Goal: Task Accomplishment & Management: Manage account settings

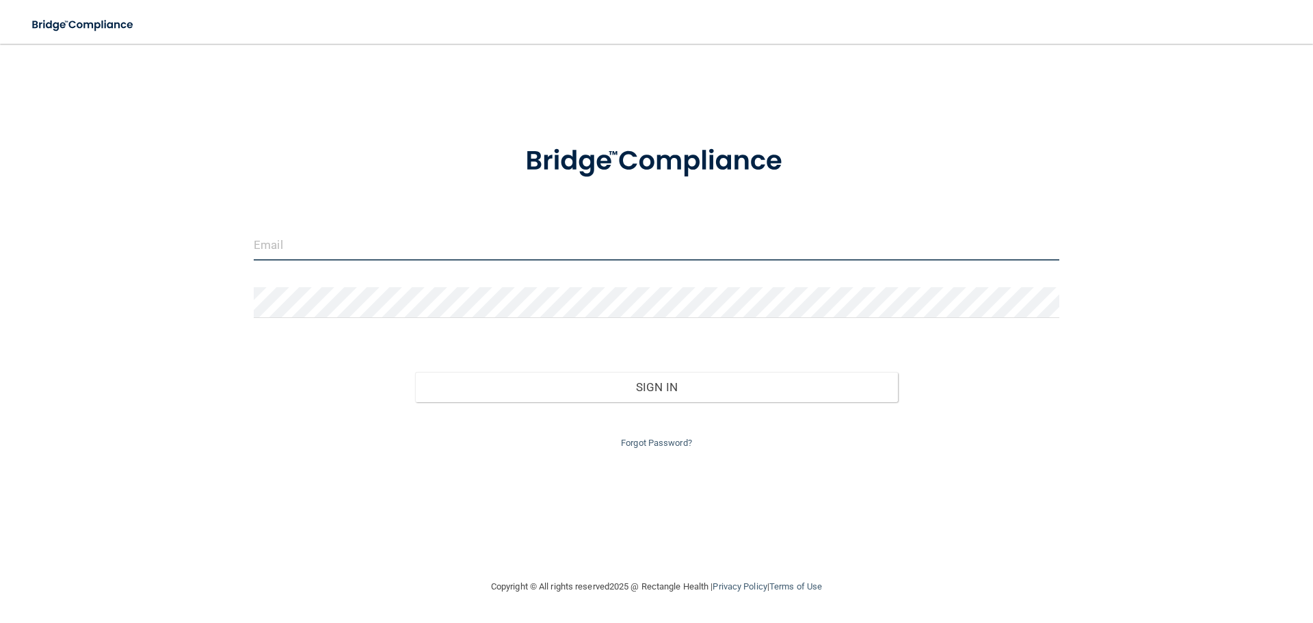
click at [519, 245] on input "email" at bounding box center [656, 245] width 805 height 31
type input "[PERSON_NAME][EMAIL_ADDRESS][DOMAIN_NAME]"
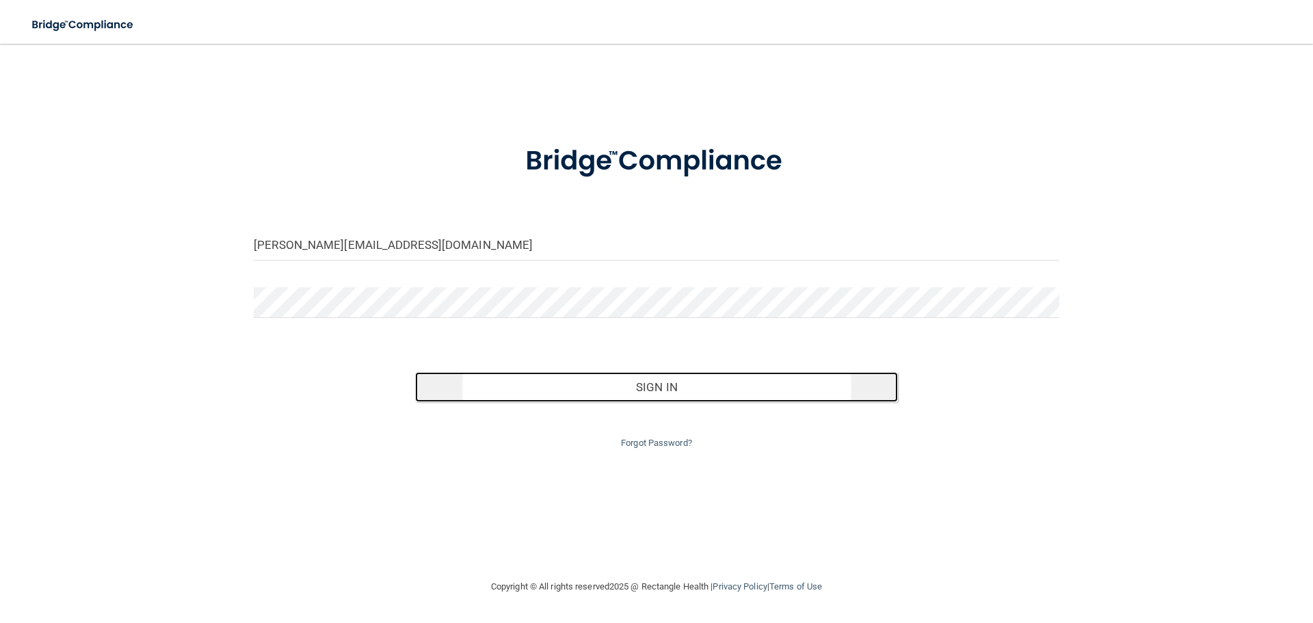
click at [520, 392] on button "Sign In" at bounding box center [656, 387] width 483 height 30
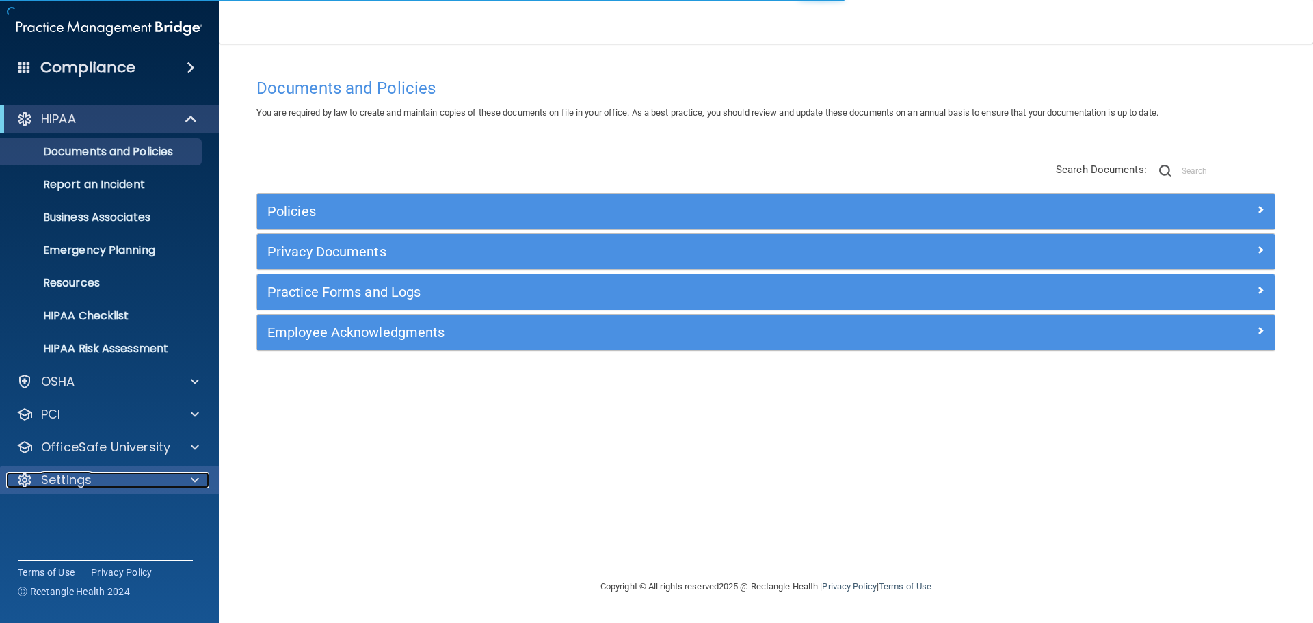
click at [88, 477] on p "Settings" at bounding box center [66, 480] width 51 height 16
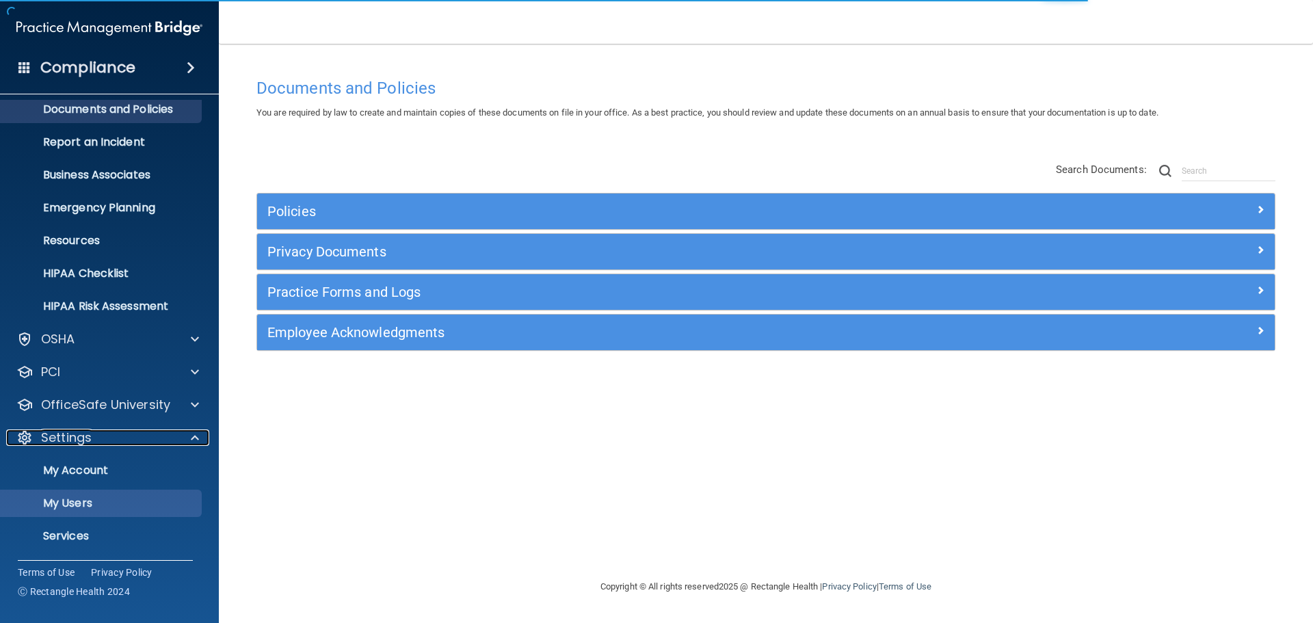
scroll to position [76, 0]
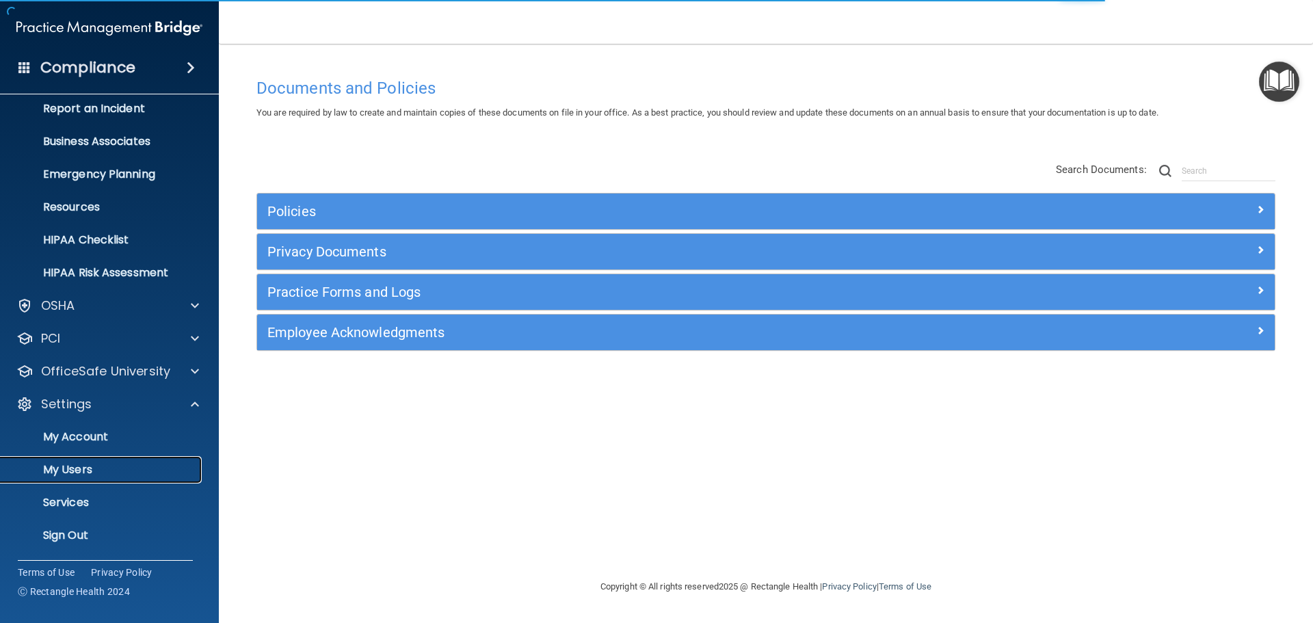
click at [94, 473] on p "My Users" at bounding box center [102, 470] width 187 height 14
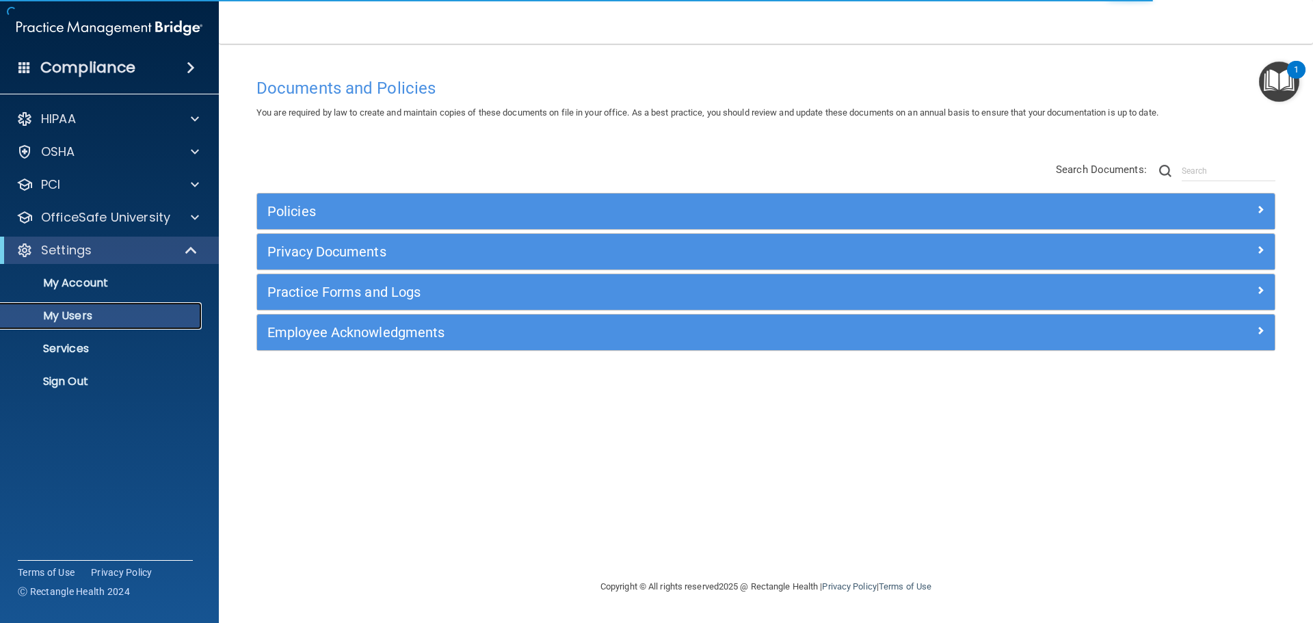
select select "20"
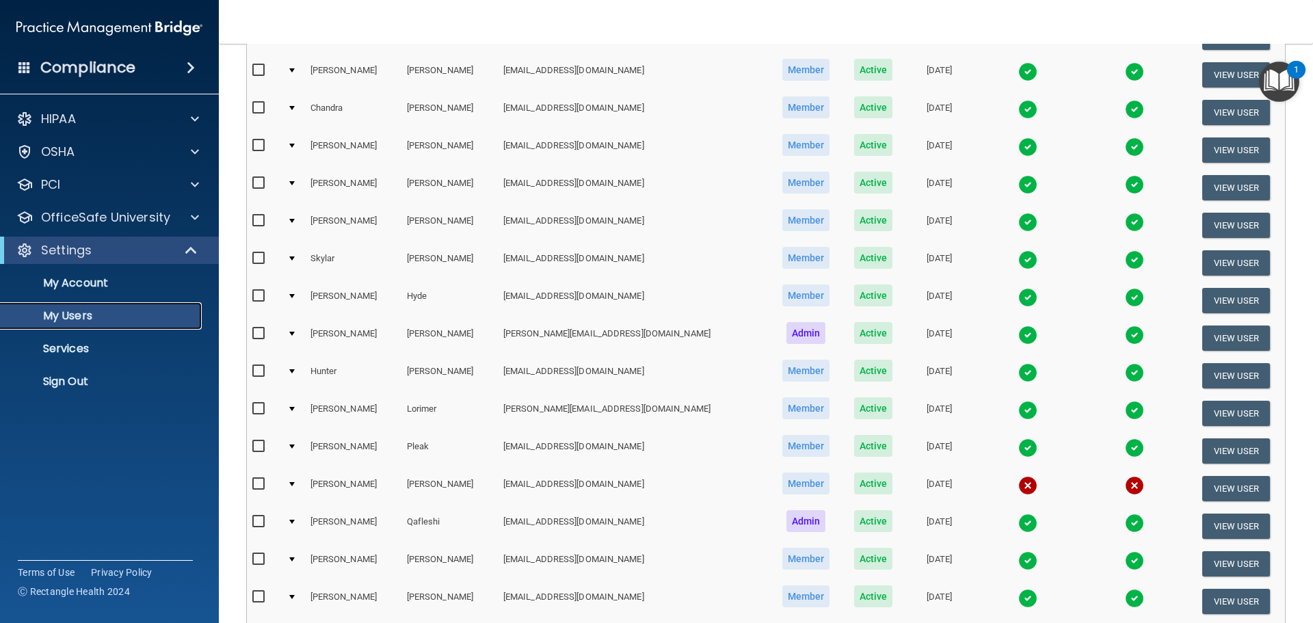
scroll to position [205, 0]
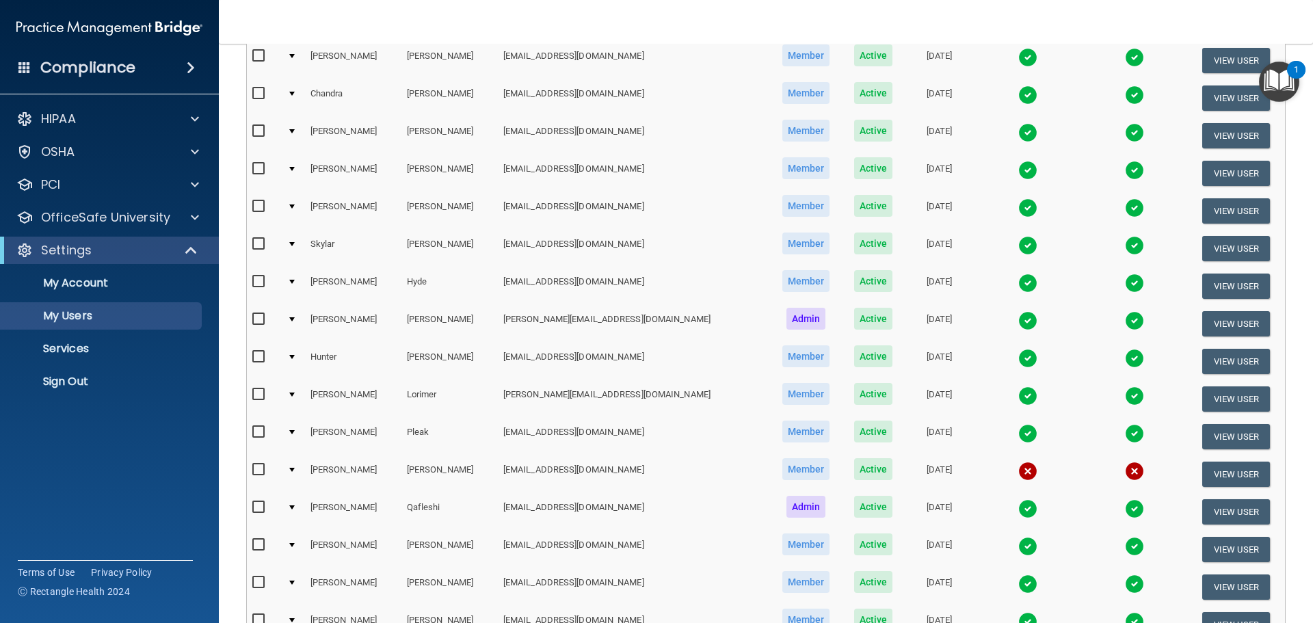
click at [254, 470] on input "checkbox" at bounding box center [260, 469] width 16 height 11
checkbox input "true"
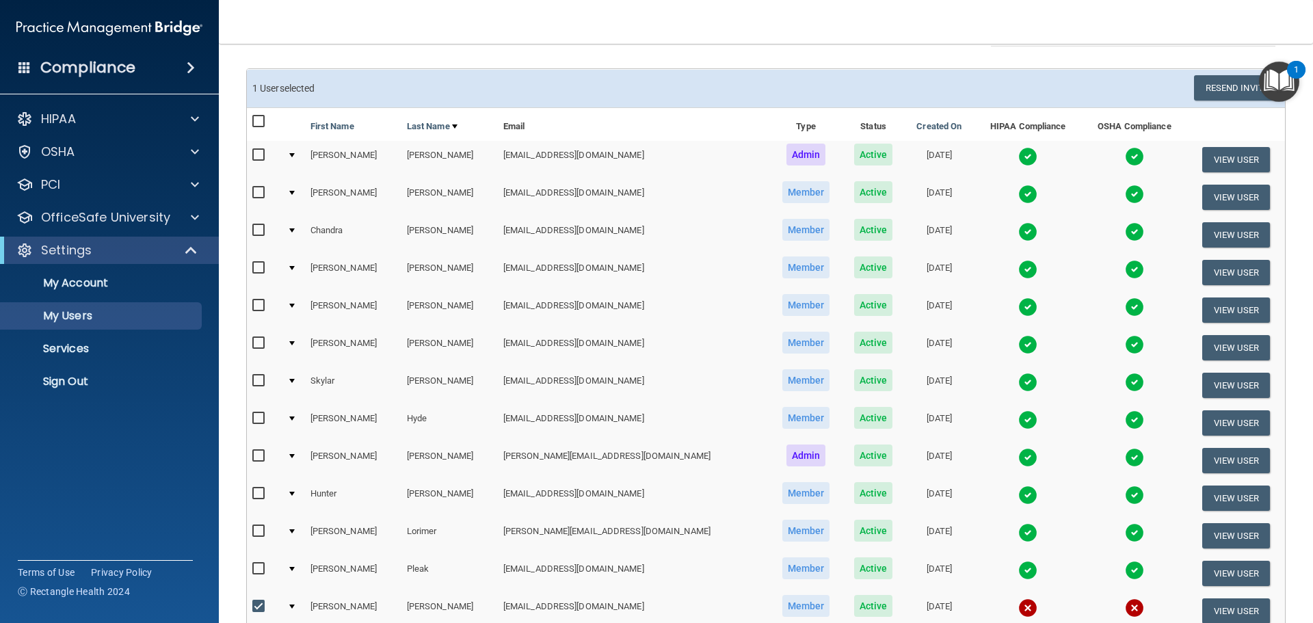
scroll to position [1, 0]
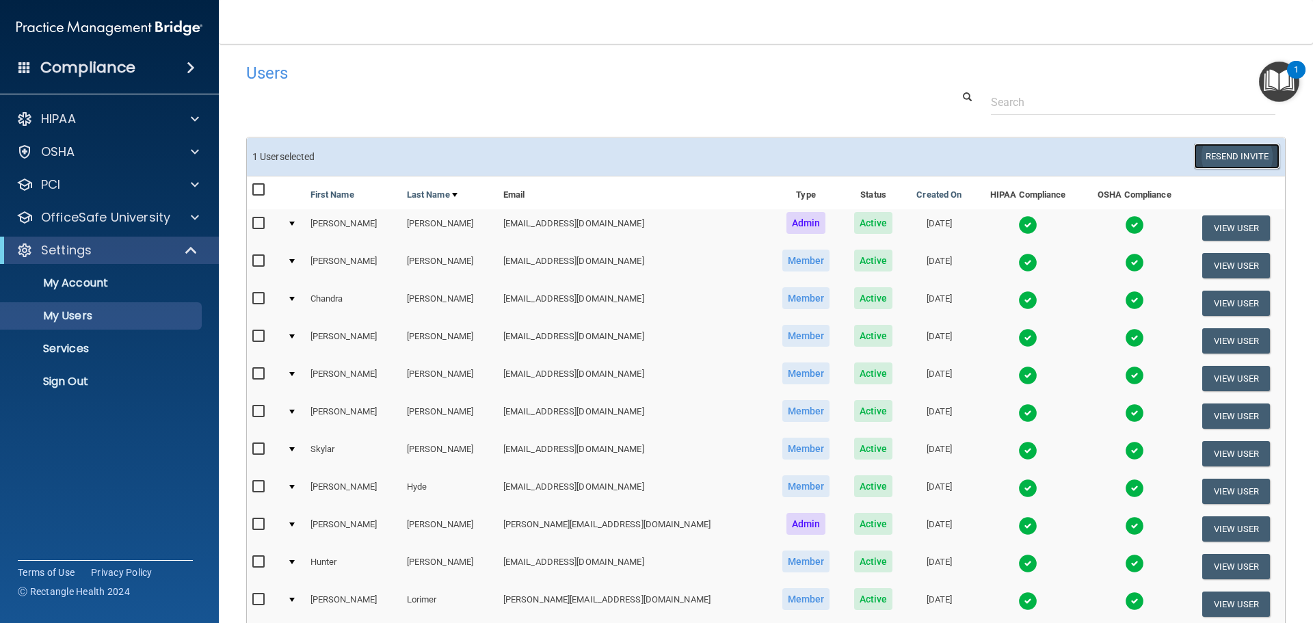
click at [1242, 159] on button "Resend Invite" at bounding box center [1236, 156] width 85 height 25
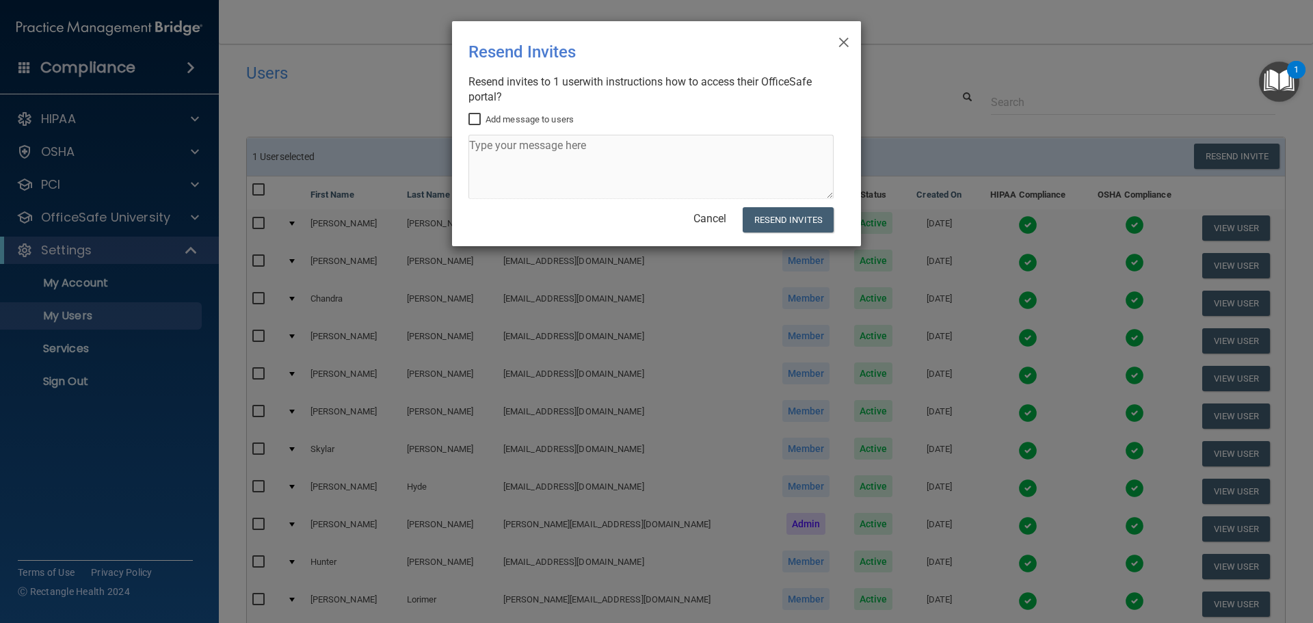
click at [475, 119] on input "Add message to users" at bounding box center [476, 119] width 16 height 11
checkbox input "true"
click at [509, 158] on textarea at bounding box center [650, 167] width 365 height 64
type textarea "Fingers crossed."
click at [792, 222] on button "Resend Invites" at bounding box center [788, 219] width 91 height 25
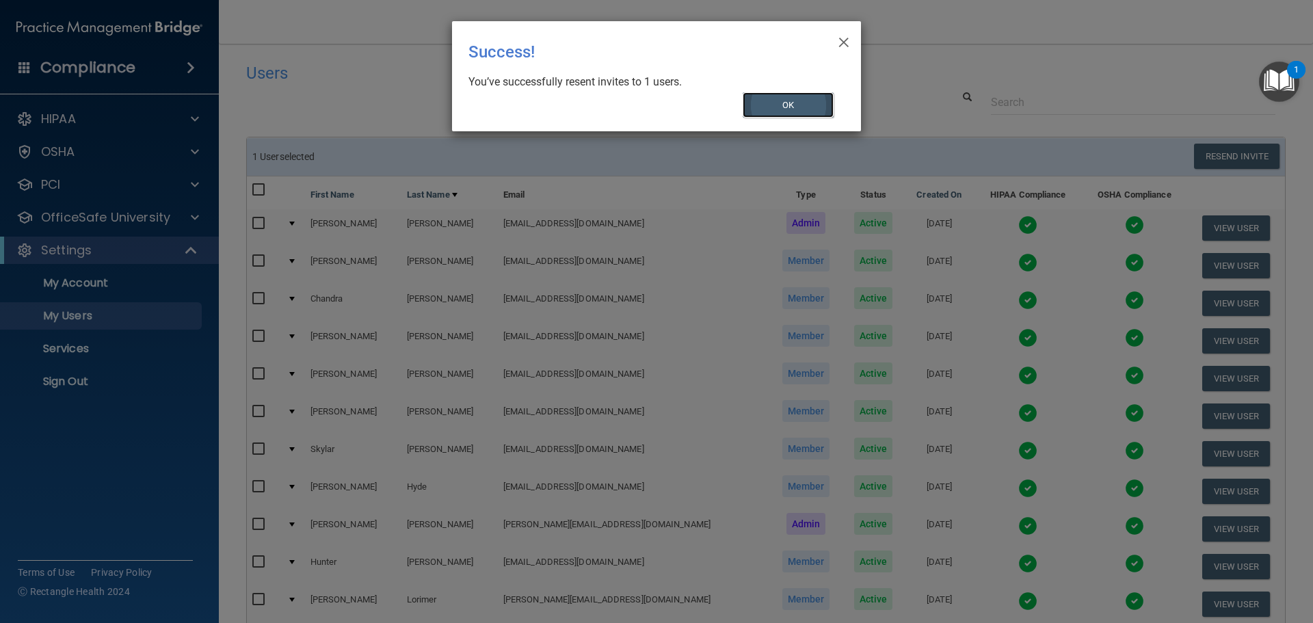
click at [792, 109] on button "OK" at bounding box center [789, 104] width 92 height 25
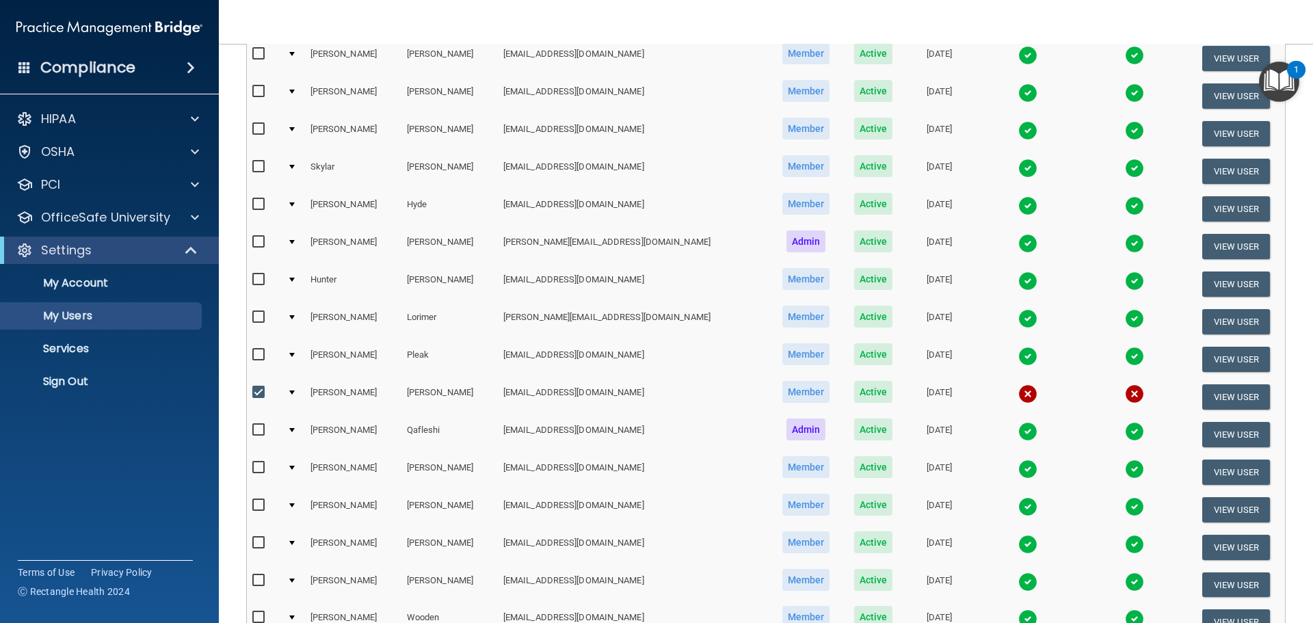
scroll to position [267, 0]
